Goal: Navigation & Orientation: Find specific page/section

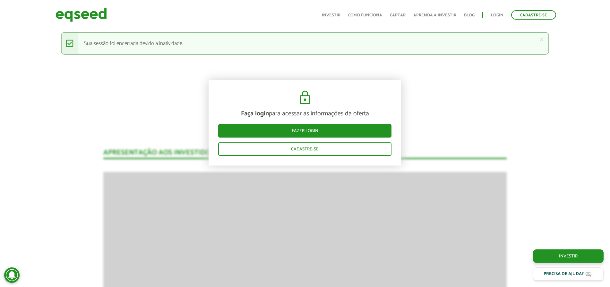
scroll to position [817, 0]
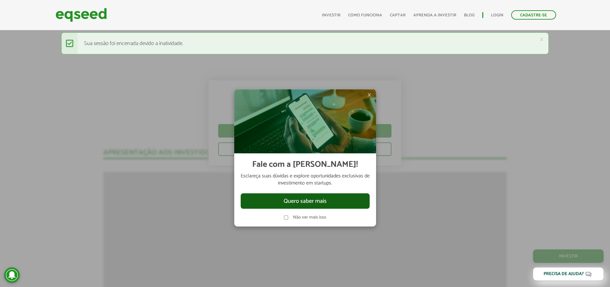
click at [348, 196] on button "Quero saber mais" at bounding box center [305, 200] width 129 height 15
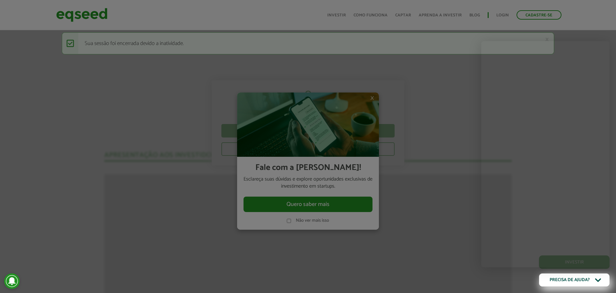
click at [374, 97] on div at bounding box center [308, 146] width 164 height 234
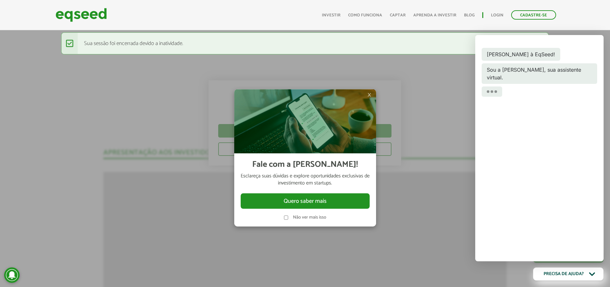
click at [368, 94] on span "×" at bounding box center [369, 95] width 4 height 8
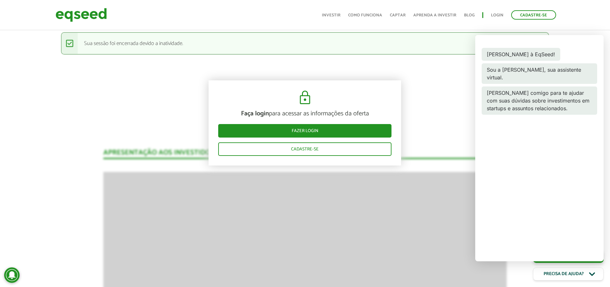
click at [493, 19] on ul "Início Investir Como funciona Captar Aprenda a investir Blog Login Cadastre-se" at bounding box center [439, 14] width 241 height 9
click at [498, 14] on link "Login" at bounding box center [497, 15] width 13 height 4
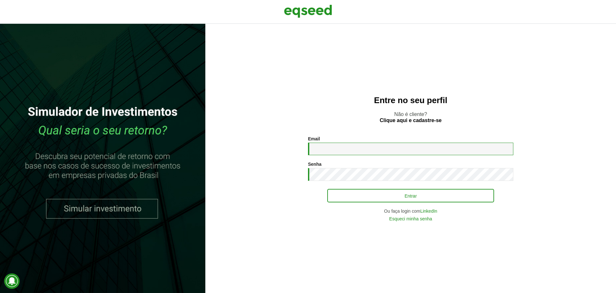
type input "**********"
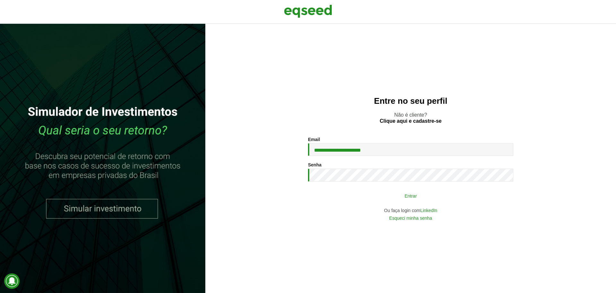
click at [357, 201] on button "Entrar" at bounding box center [410, 195] width 167 height 12
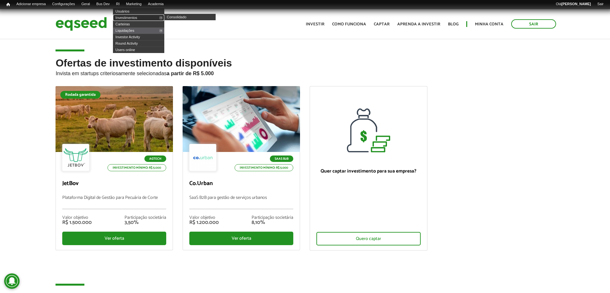
click at [133, 17] on link "Investimentos" at bounding box center [138, 17] width 51 height 6
